Goal: Navigation & Orientation: Find specific page/section

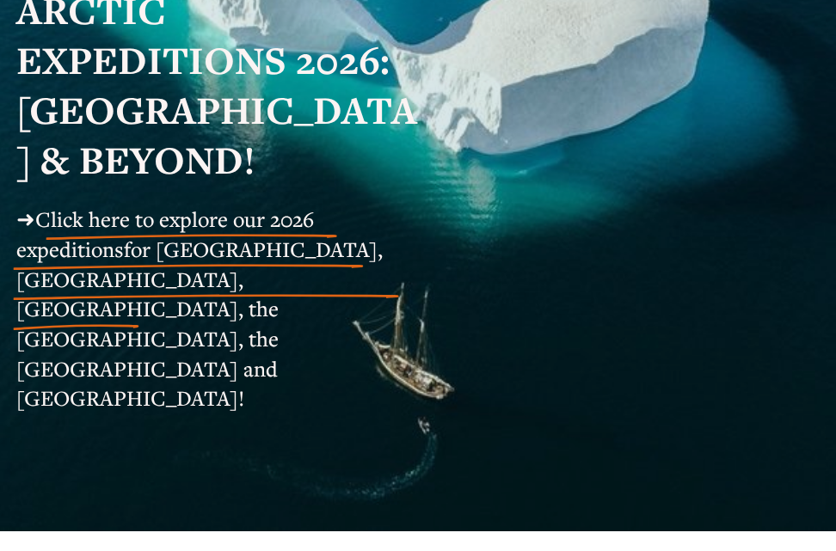
scroll to position [258, 0]
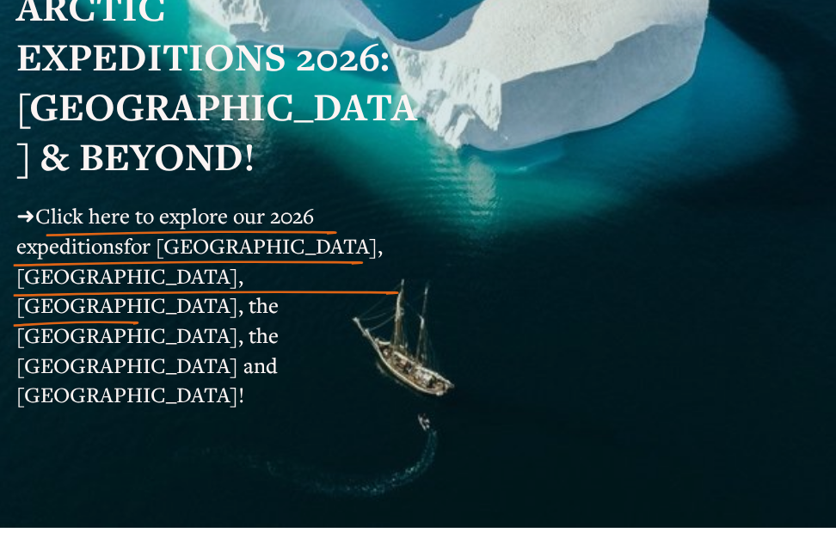
click at [198, 266] on span "for [GEOGRAPHIC_DATA], [GEOGRAPHIC_DATA], [GEOGRAPHIC_DATA], the [GEOGRAPHIC_DA…" at bounding box center [202, 319] width 372 height 177
click at [94, 284] on span "for [GEOGRAPHIC_DATA], [GEOGRAPHIC_DATA], [GEOGRAPHIC_DATA], the [GEOGRAPHIC_DA…" at bounding box center [202, 319] width 372 height 177
click at [28, 223] on span "➜" at bounding box center [25, 215] width 19 height 28
click at [101, 231] on span "Click here to explore our 2026 expeditions" at bounding box center [165, 230] width 298 height 58
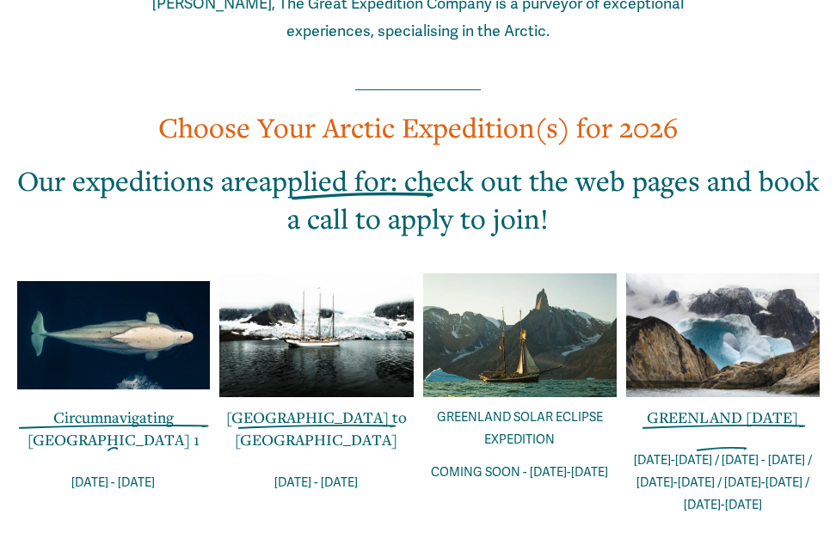
scroll to position [1118, 0]
